Goal: Transaction & Acquisition: Book appointment/travel/reservation

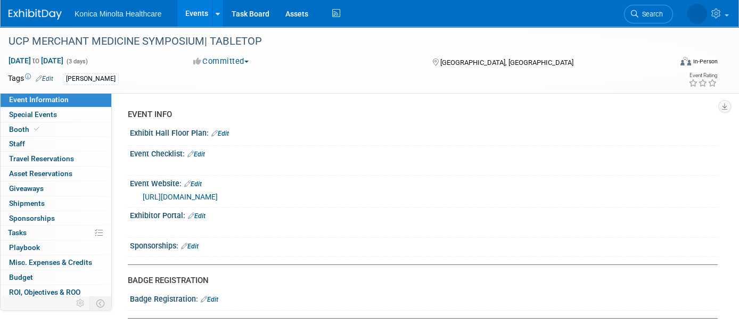
click at [200, 18] on link "Events" at bounding box center [196, 13] width 39 height 27
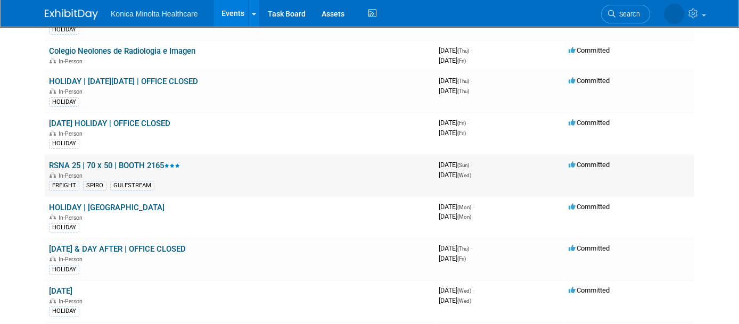
scroll to position [732, 0]
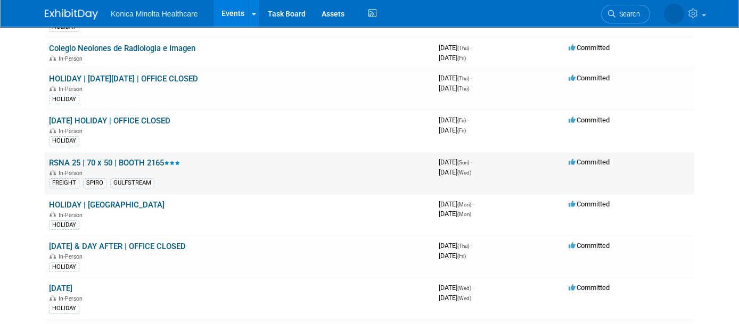
click at [136, 158] on link "RSNA 25 | 70 x 50 | BOOTH 2165" at bounding box center [114, 163] width 131 height 10
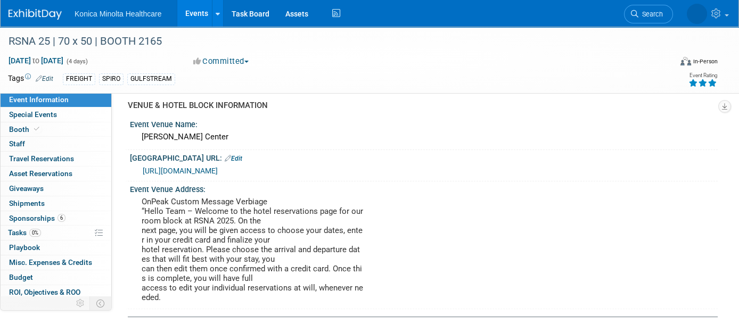
scroll to position [732, 0]
click at [218, 166] on link "[URL][DOMAIN_NAME]" at bounding box center [180, 170] width 75 height 9
